Goal: Obtain resource: Download file/media

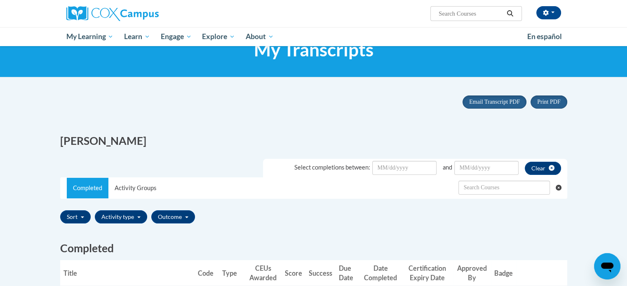
scroll to position [44, 0]
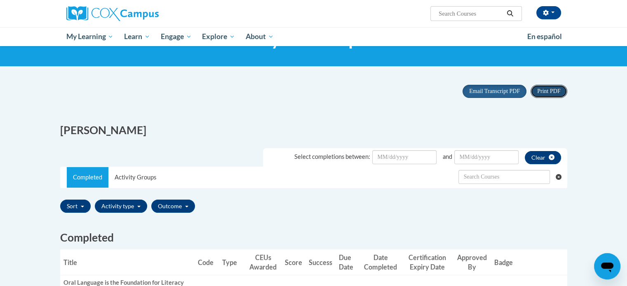
click at [542, 94] on span "Print PDF" at bounding box center [548, 91] width 23 height 6
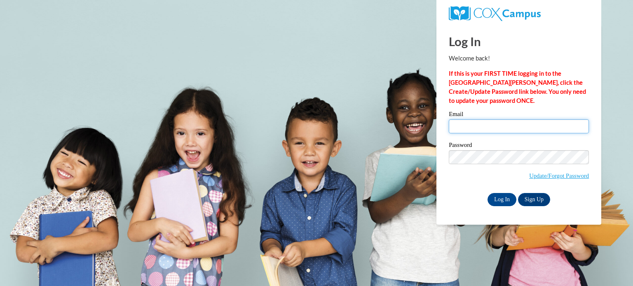
click at [519, 127] on input "Email" at bounding box center [519, 126] width 140 height 14
click at [503, 126] on input "j" at bounding box center [519, 126] width 140 height 14
type input "[EMAIL_ADDRESS][DOMAIN_NAME]"
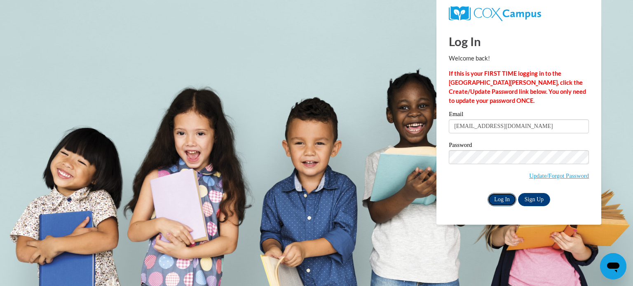
click at [510, 198] on input "Log In" at bounding box center [501, 199] width 29 height 13
